Goal: Book appointment/travel/reservation

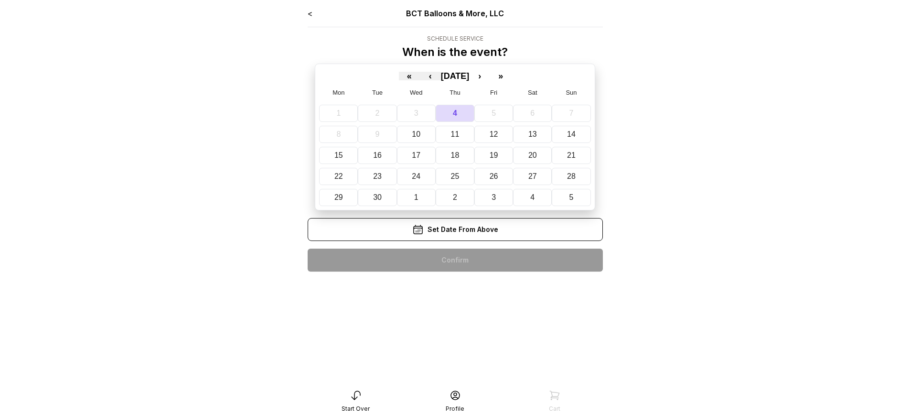
click at [455, 260] on div "< BCT Balloons & More, LLC Schedule Service When is the event? « ‹ September 20…" at bounding box center [455, 143] width 295 height 271
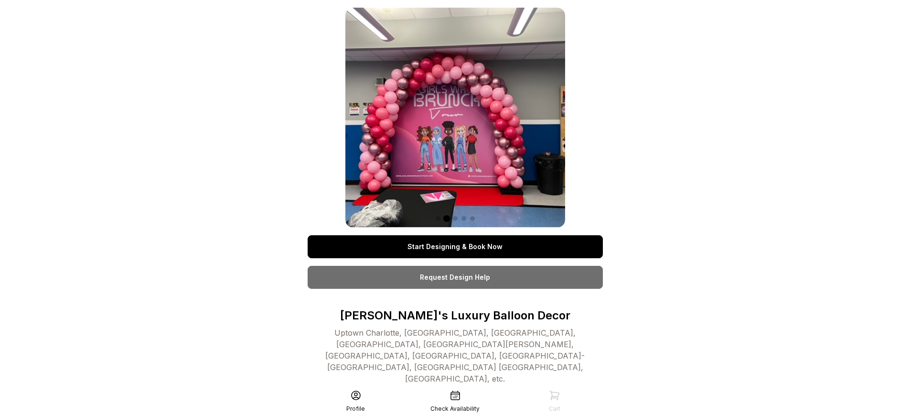
click at [455, 247] on link "Start Designing & Book Now" at bounding box center [455, 246] width 295 height 23
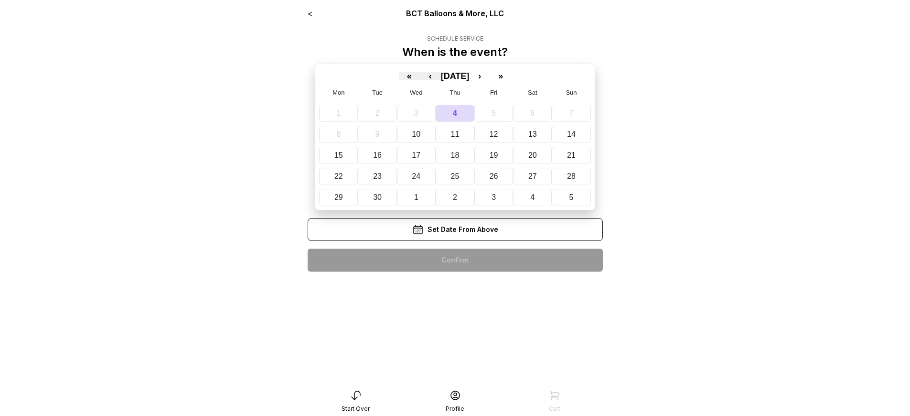
click at [455, 260] on div "< BCT Balloons & More, LLC Schedule Service When is the event? « ‹ [DATE] › » M…" at bounding box center [455, 143] width 295 height 271
click at [455, 260] on div "< BCT Balloons & More, LLC Schedule Service When is the event? « ‹ September 20…" at bounding box center [455, 143] width 295 height 271
click at [455, 260] on div "< BCT Balloons & More, LLC Schedule Service When is the event? « ‹ [DATE] › » M…" at bounding box center [455, 143] width 295 height 271
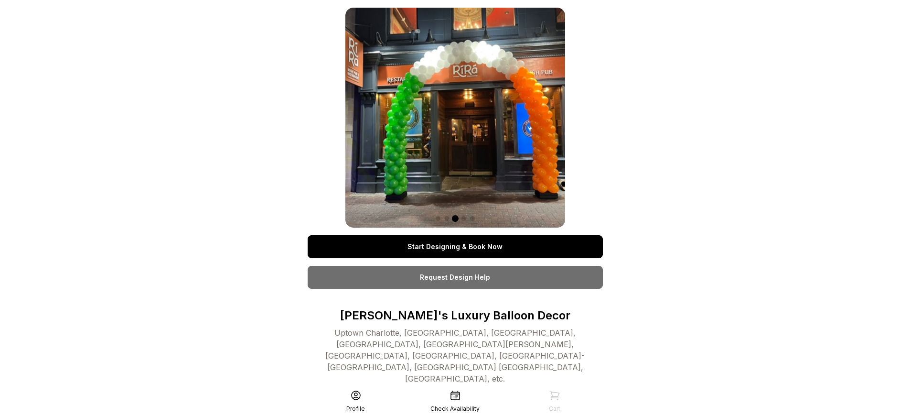
click at [455, 247] on link "Start Designing & Book Now" at bounding box center [455, 246] width 295 height 23
